Goal: Navigation & Orientation: Find specific page/section

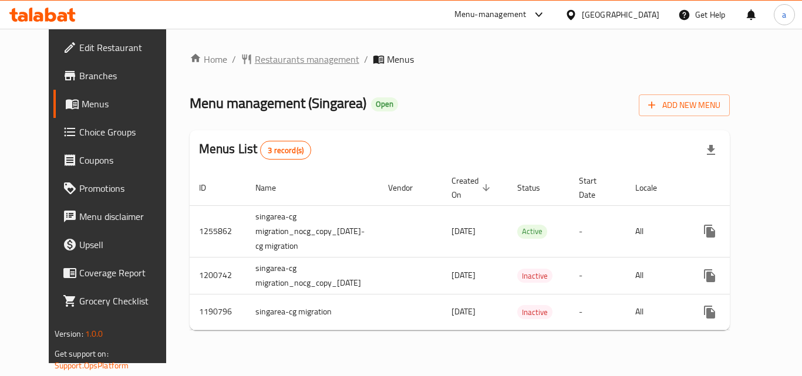
click at [255, 56] on span "Restaurants management" at bounding box center [307, 59] width 105 height 14
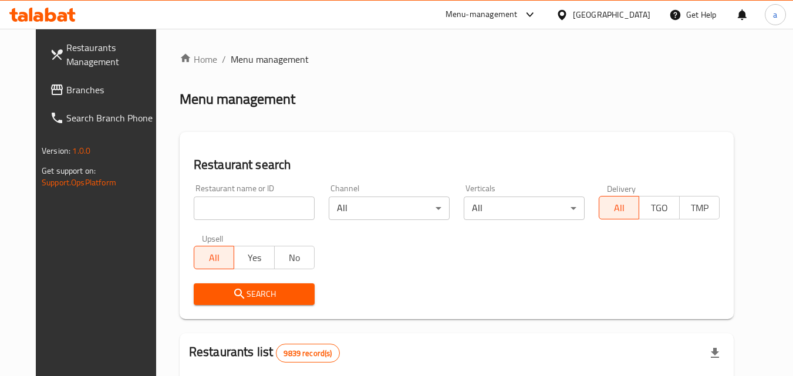
click at [566, 18] on icon at bounding box center [562, 14] width 8 height 10
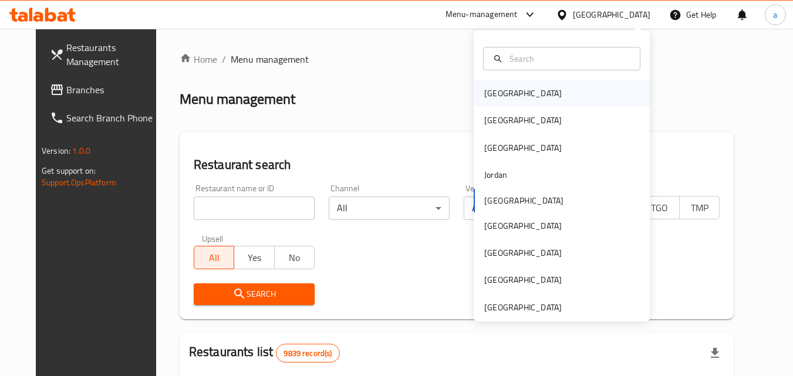
click at [488, 99] on div "[GEOGRAPHIC_DATA]" at bounding box center [522, 93] width 77 height 13
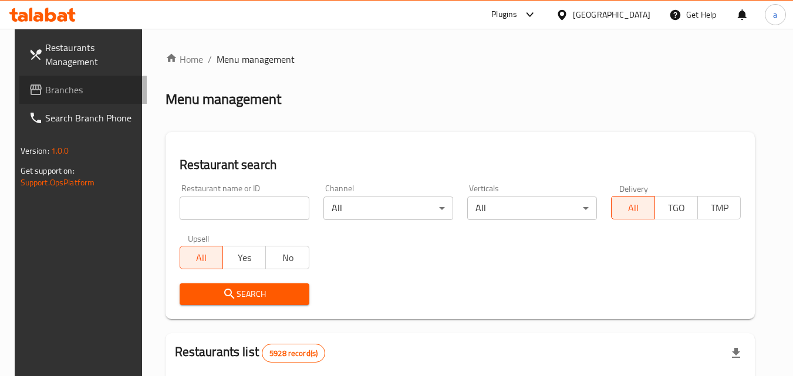
click at [59, 90] on span "Branches" at bounding box center [91, 90] width 93 height 14
